Goal: Navigation & Orientation: Find specific page/section

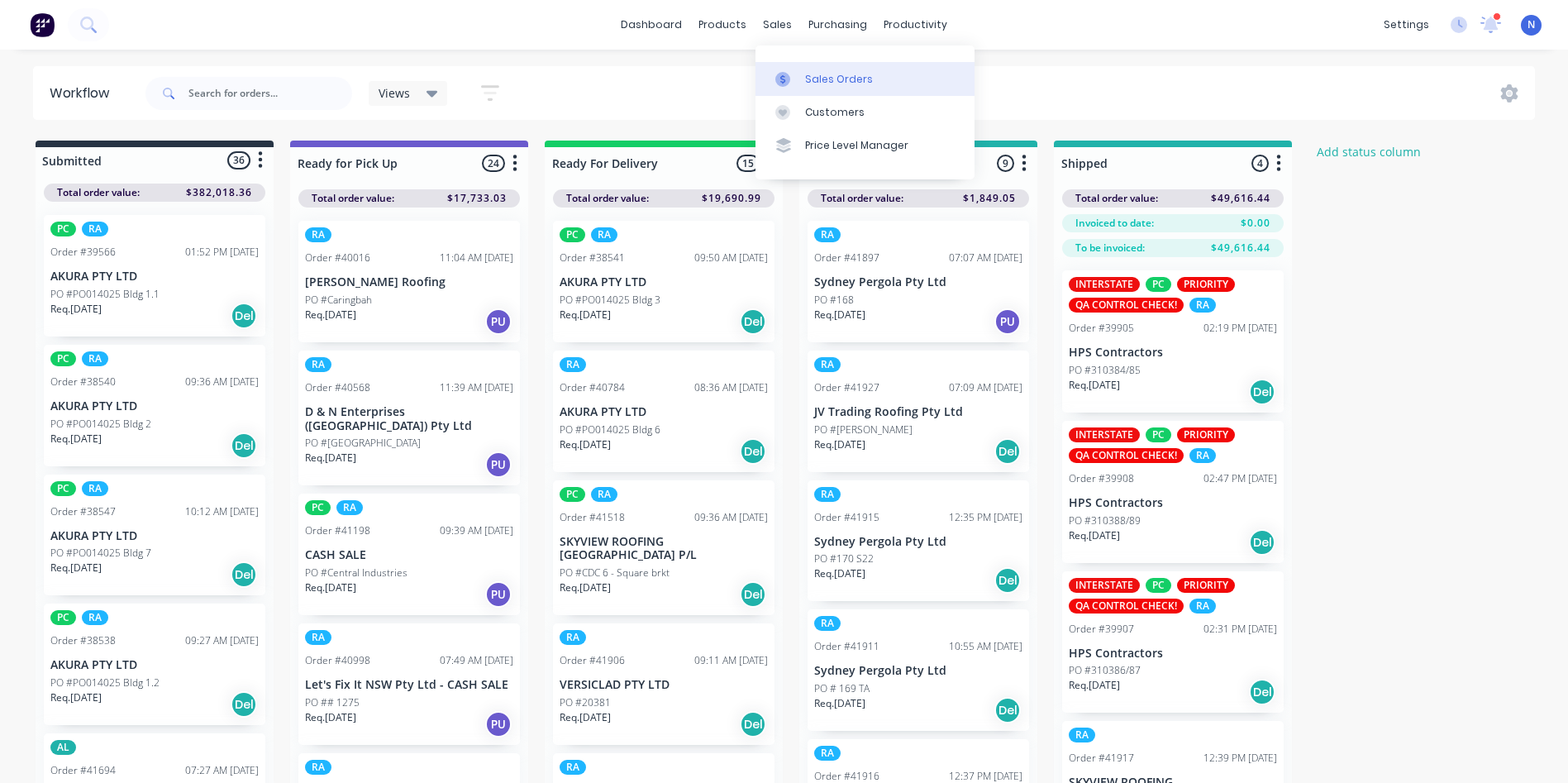
click at [834, 84] on div "Sales Orders" at bounding box center [838, 79] width 68 height 15
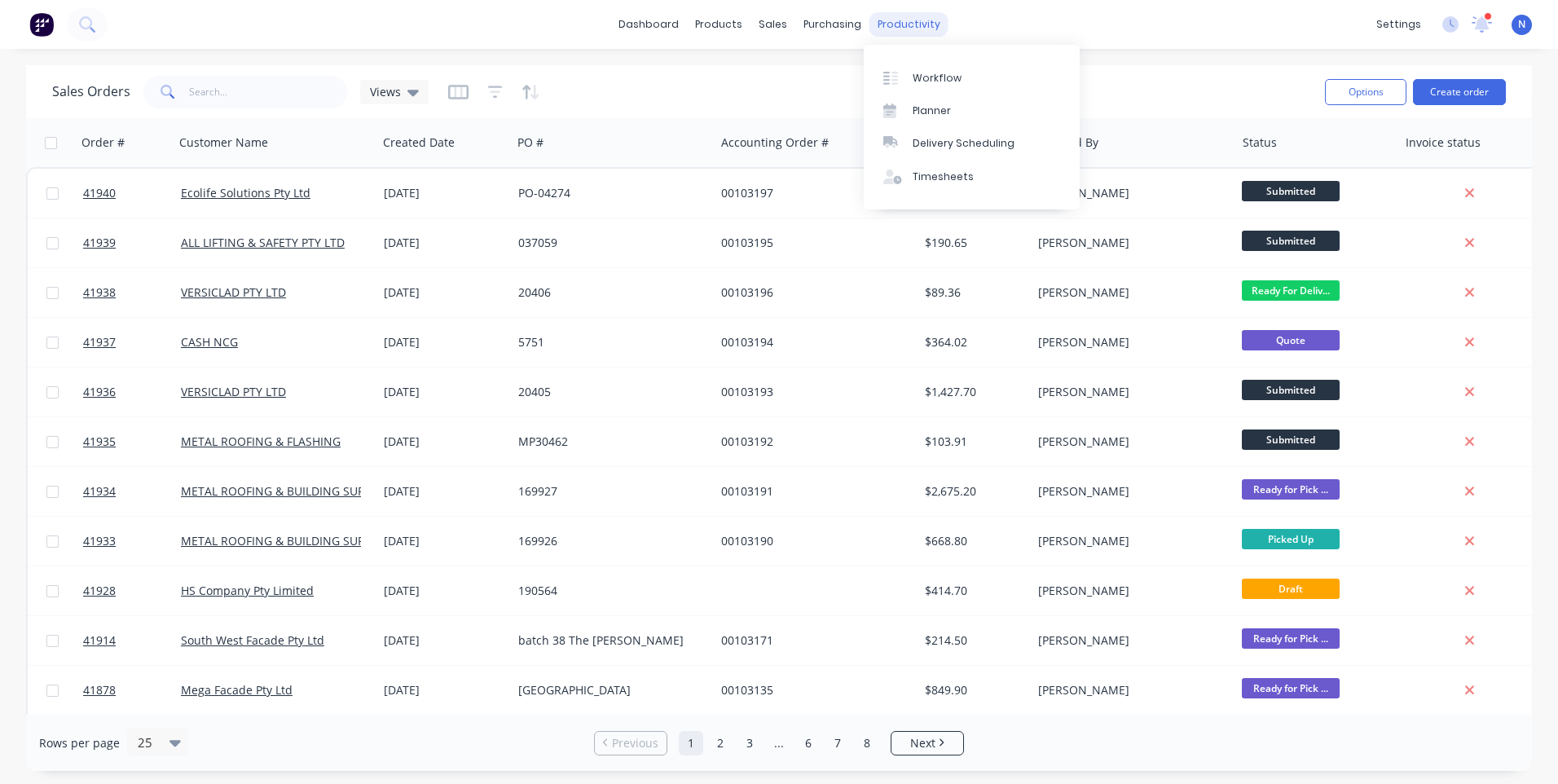
click at [884, 24] on div "productivity" at bounding box center [909, 24] width 79 height 24
click at [933, 82] on div "Workflow" at bounding box center [937, 78] width 49 height 15
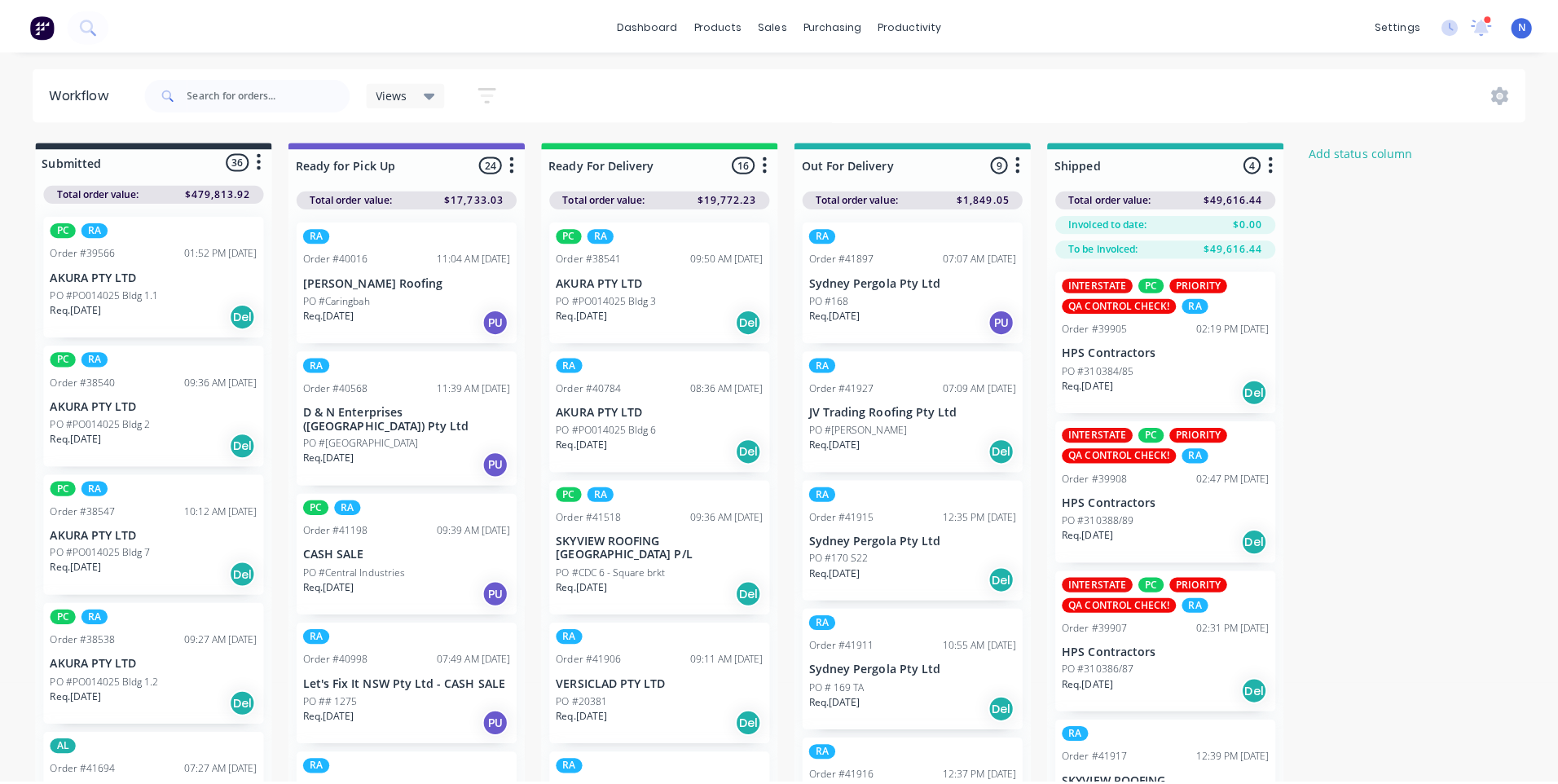
scroll to position [2054, 0]
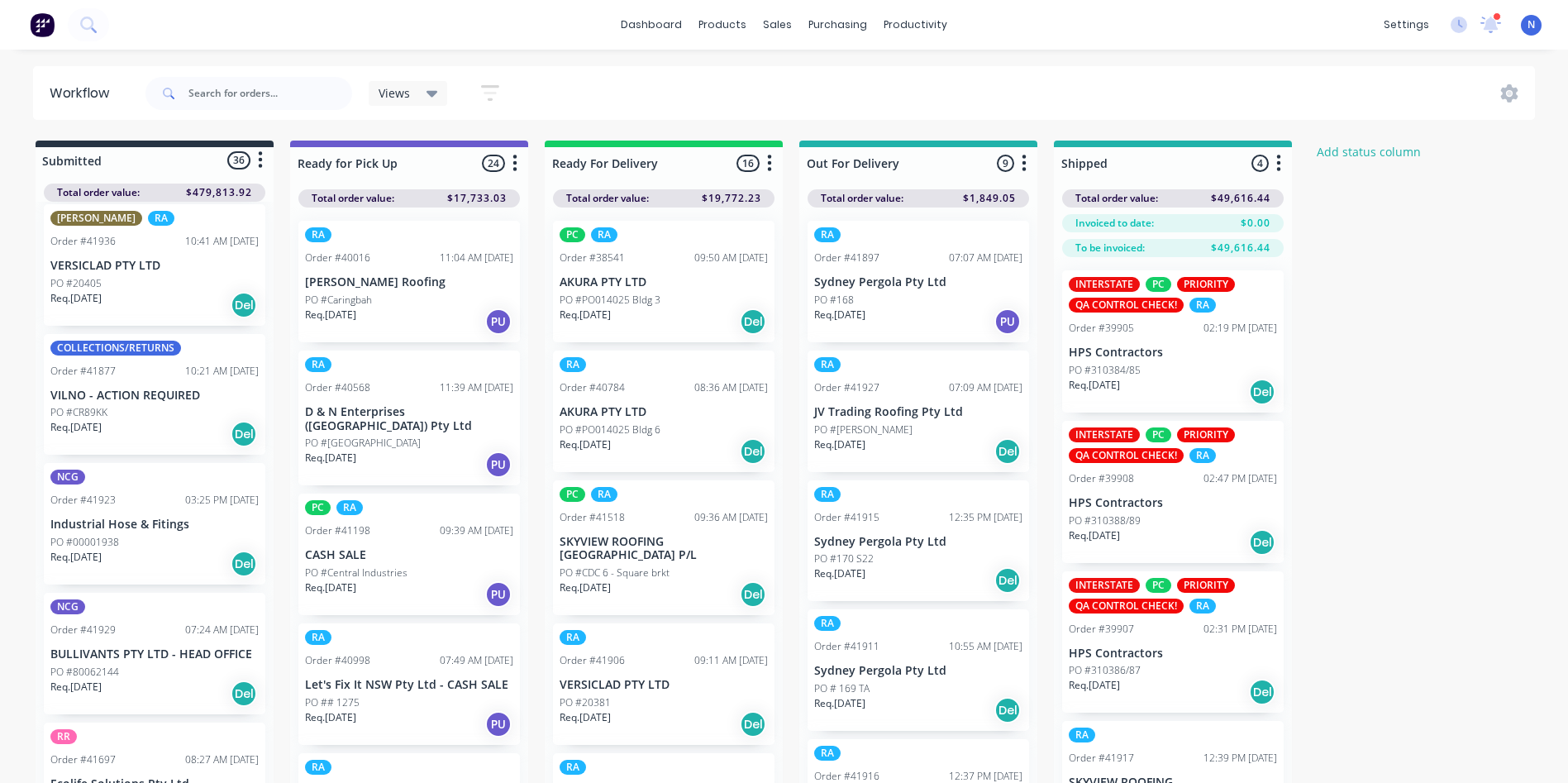
click at [77, 676] on p "PO #80062144" at bounding box center [85, 673] width 69 height 15
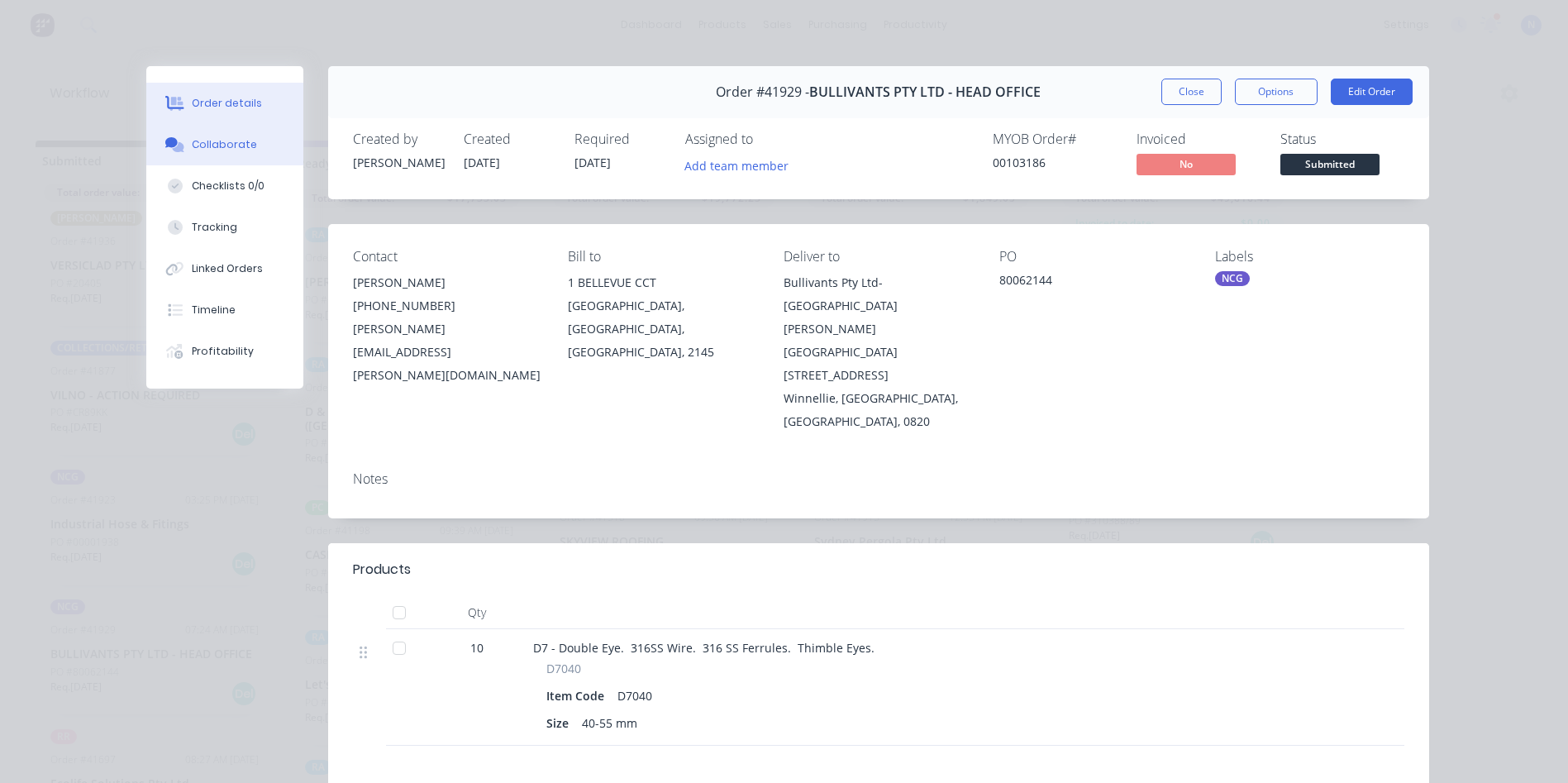
click at [255, 157] on button "Collaborate" at bounding box center [225, 144] width 157 height 41
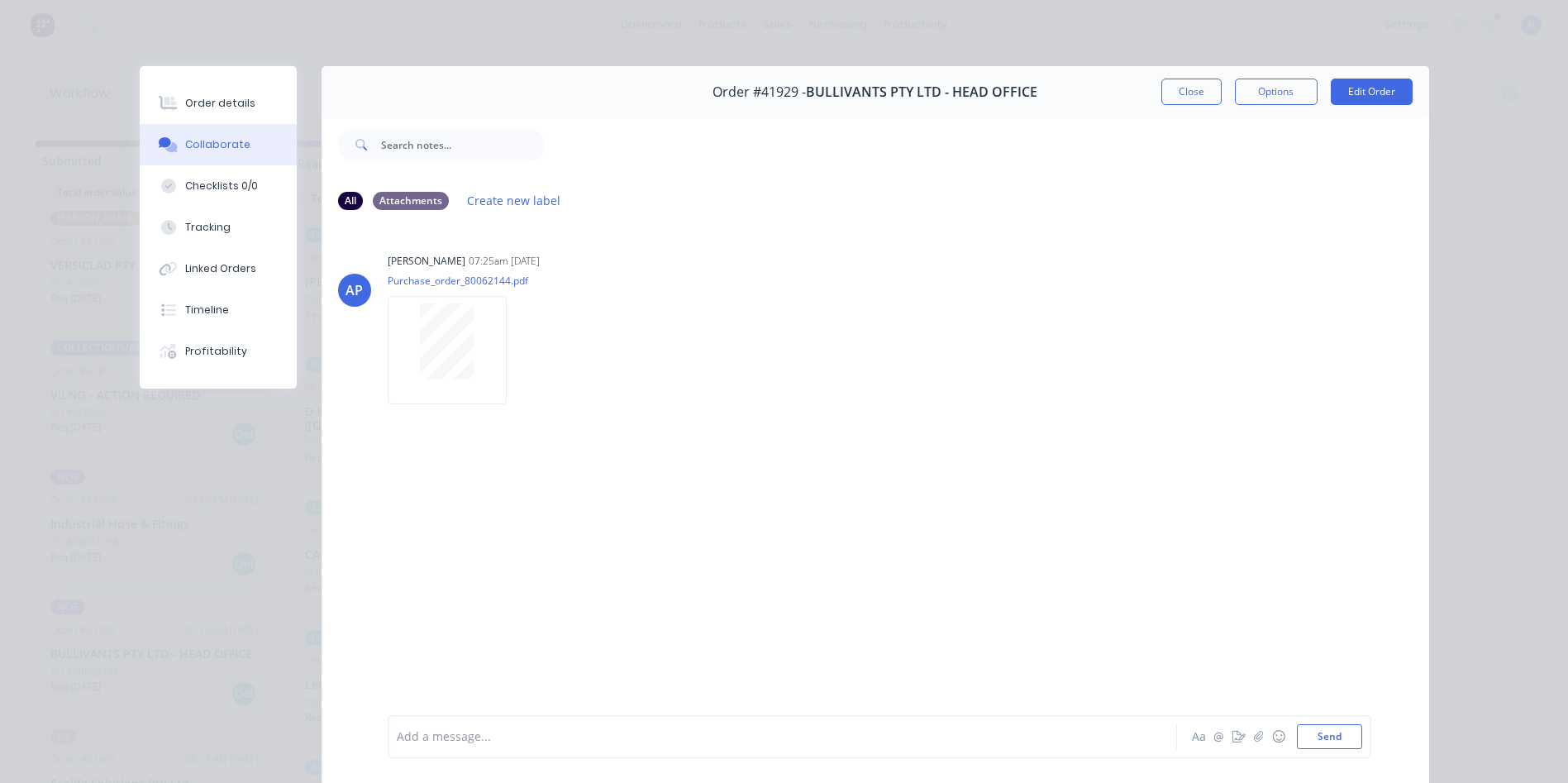
click at [231, 150] on div "Collaborate" at bounding box center [217, 145] width 66 height 15
click at [1183, 97] on button "Close" at bounding box center [1191, 91] width 60 height 27
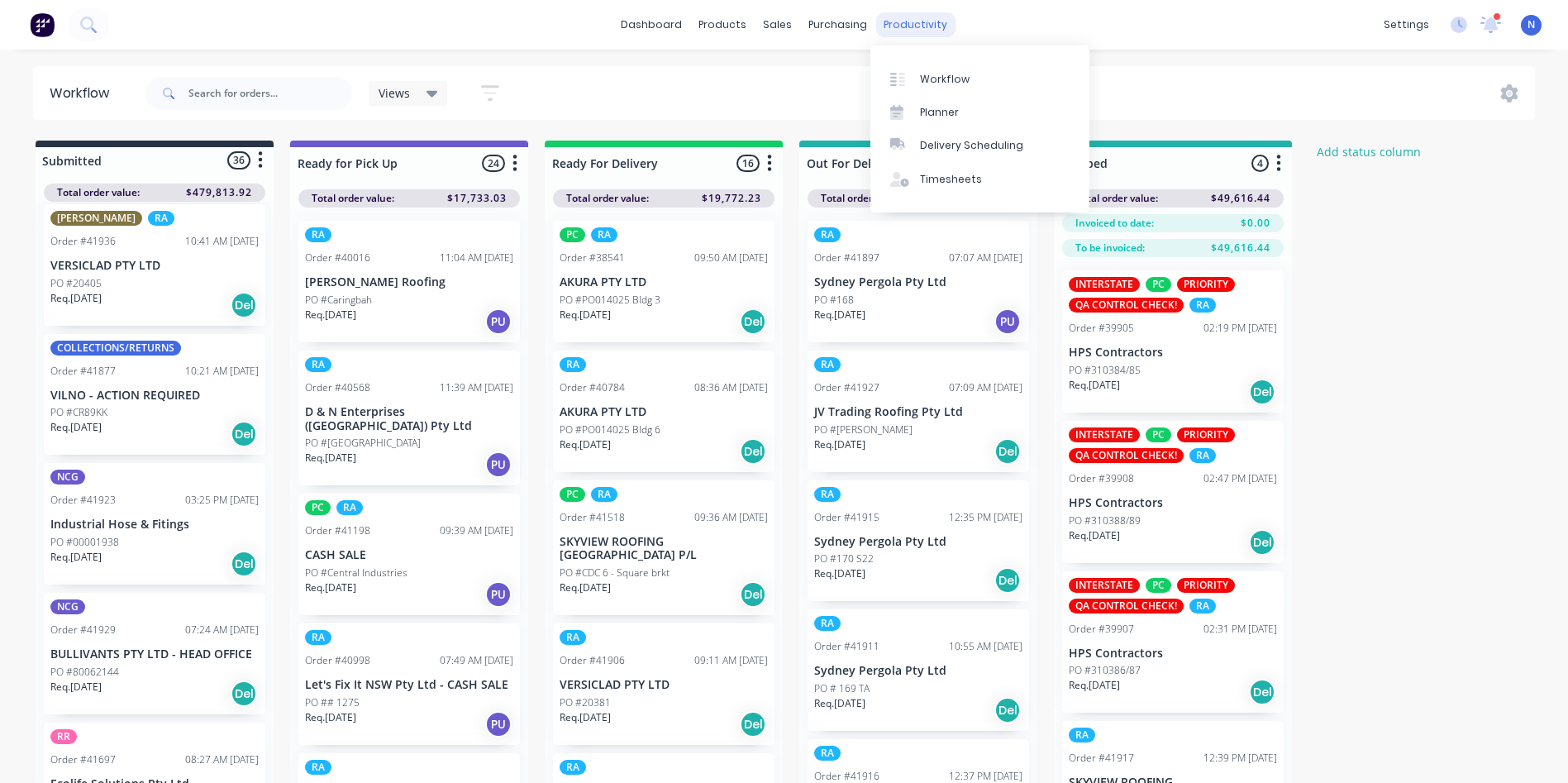
click at [903, 20] on div "productivity" at bounding box center [915, 25] width 80 height 25
click at [958, 97] on link "Planner" at bounding box center [980, 112] width 219 height 33
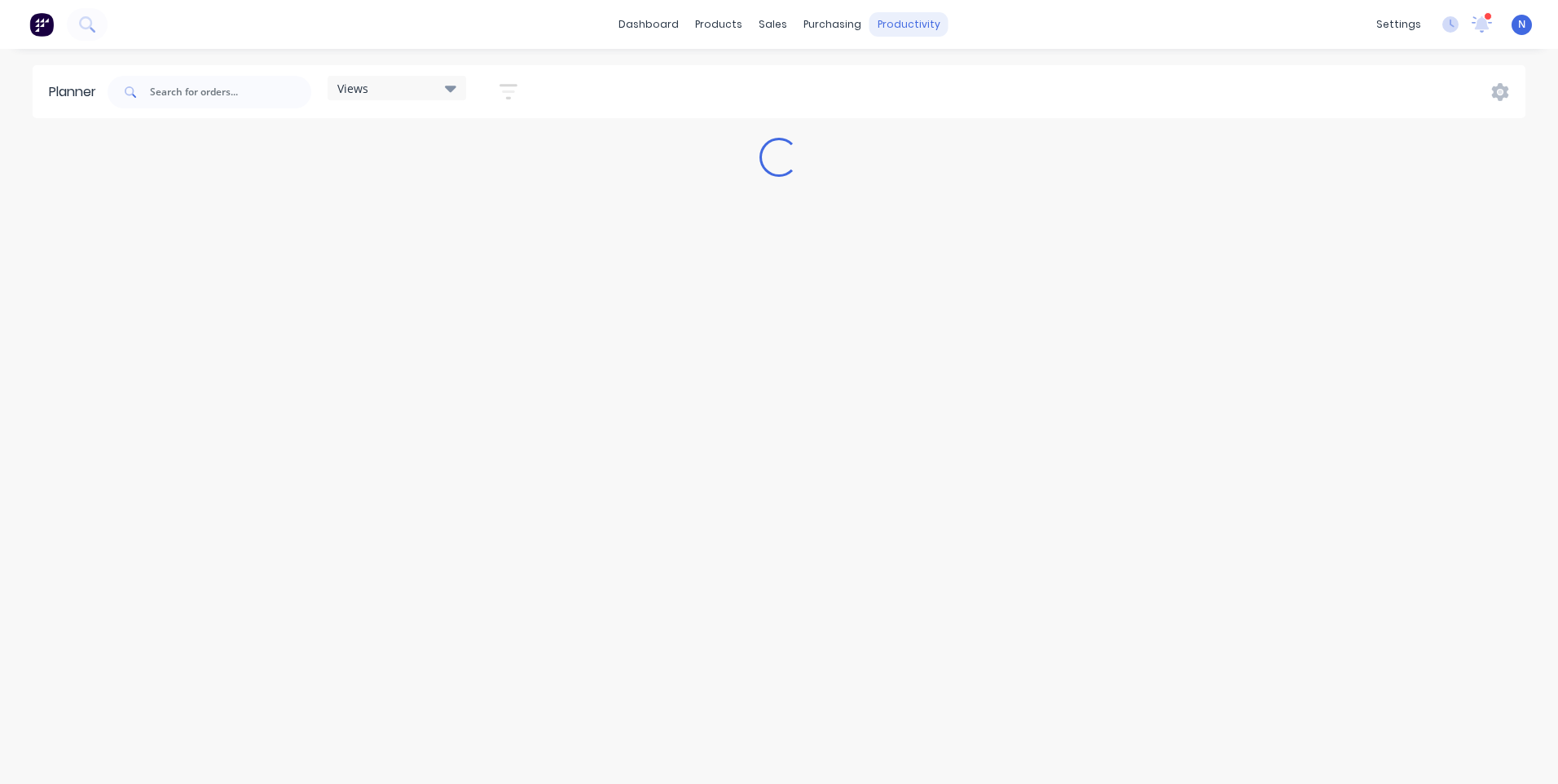
click at [901, 27] on div "productivity" at bounding box center [909, 24] width 79 height 24
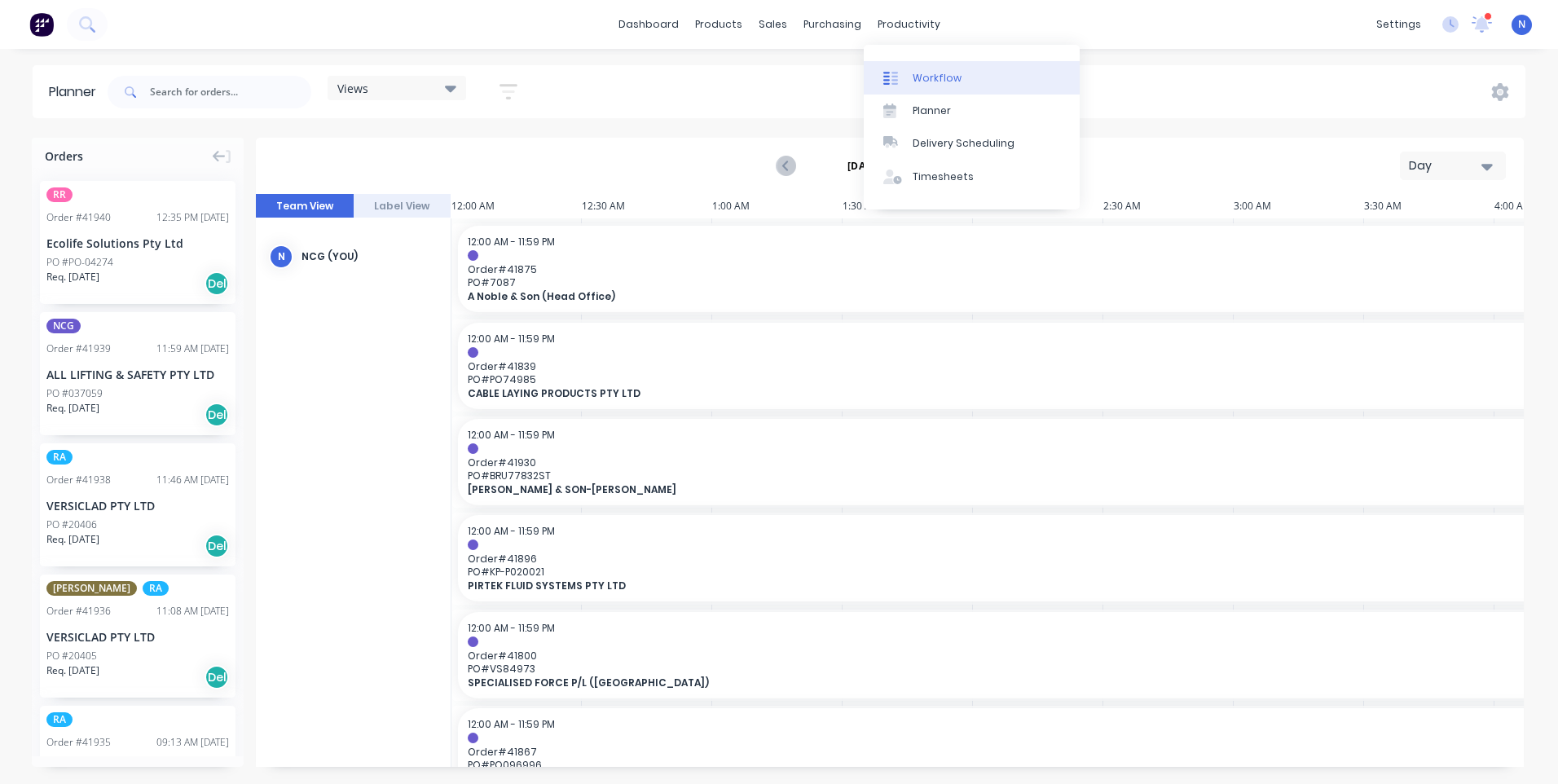
click at [934, 83] on div "Workflow" at bounding box center [937, 78] width 49 height 15
